Goal: Find specific page/section: Find specific page/section

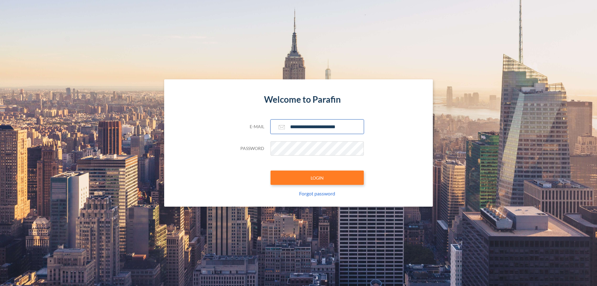
type input "**********"
click at [317, 177] on button "LOGIN" at bounding box center [316, 177] width 93 height 14
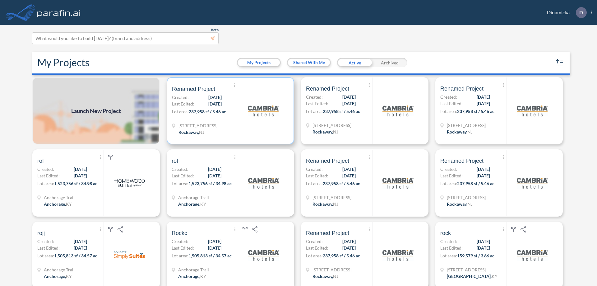
scroll to position [2, 0]
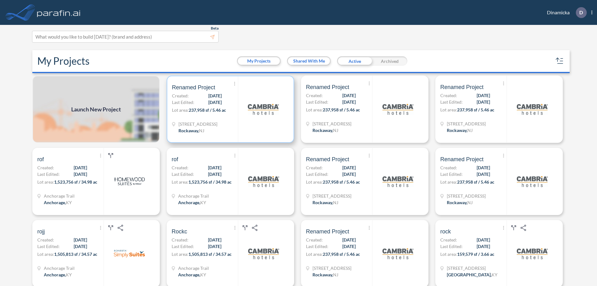
click at [229, 109] on p "Lot area: 237,958 sf / 5.46 ac" at bounding box center [205, 111] width 66 height 9
